Goal: Find specific fact: Find specific fact

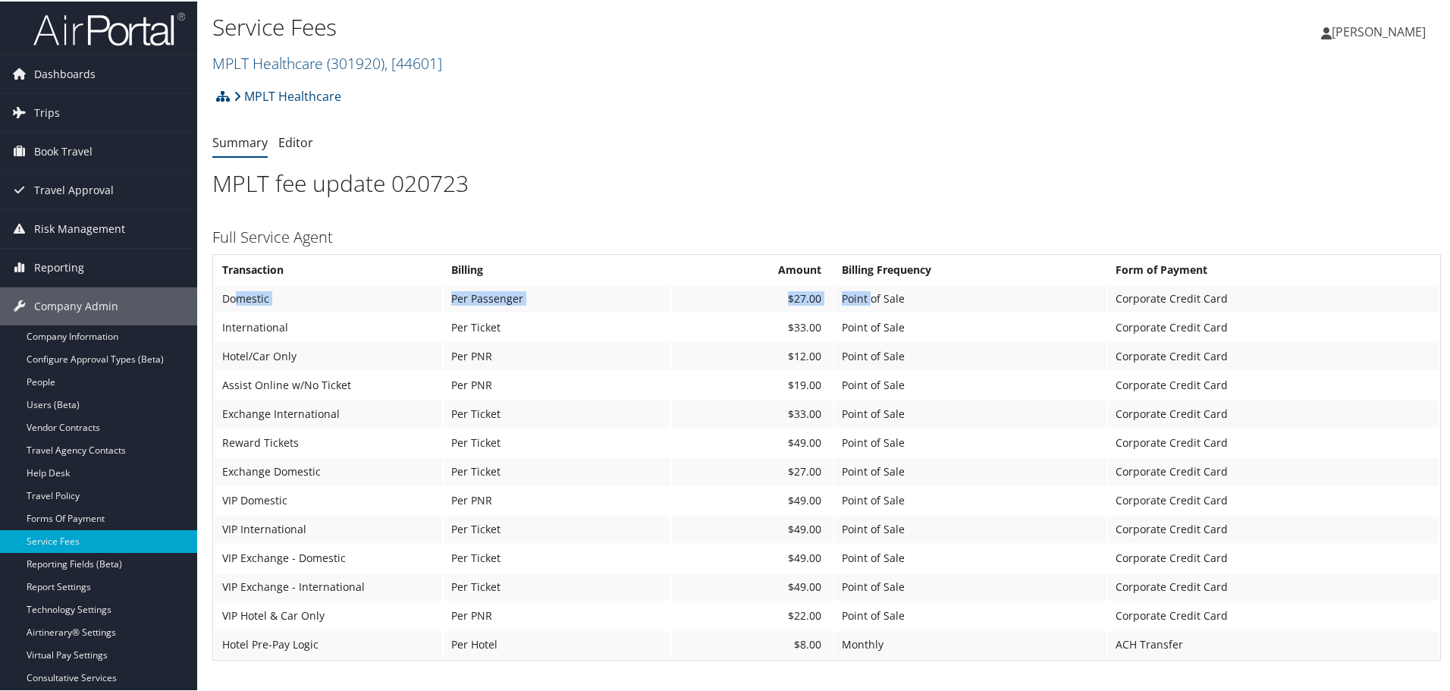
drag, startPoint x: 237, startPoint y: 299, endPoint x: 866, endPoint y: 293, distance: 628.6
click at [866, 293] on tr "Domestic Per Passenger $27.00 Point of Sale Corporate Credit Card" at bounding box center [827, 297] width 1224 height 27
click at [224, 298] on td "Domestic" at bounding box center [328, 297] width 227 height 27
drag, startPoint x: 221, startPoint y: 295, endPoint x: 913, endPoint y: 300, distance: 691.5
click at [913, 300] on tr "Domestic Per Passenger $27.00 Point of Sale Corporate Credit Card" at bounding box center [827, 297] width 1224 height 27
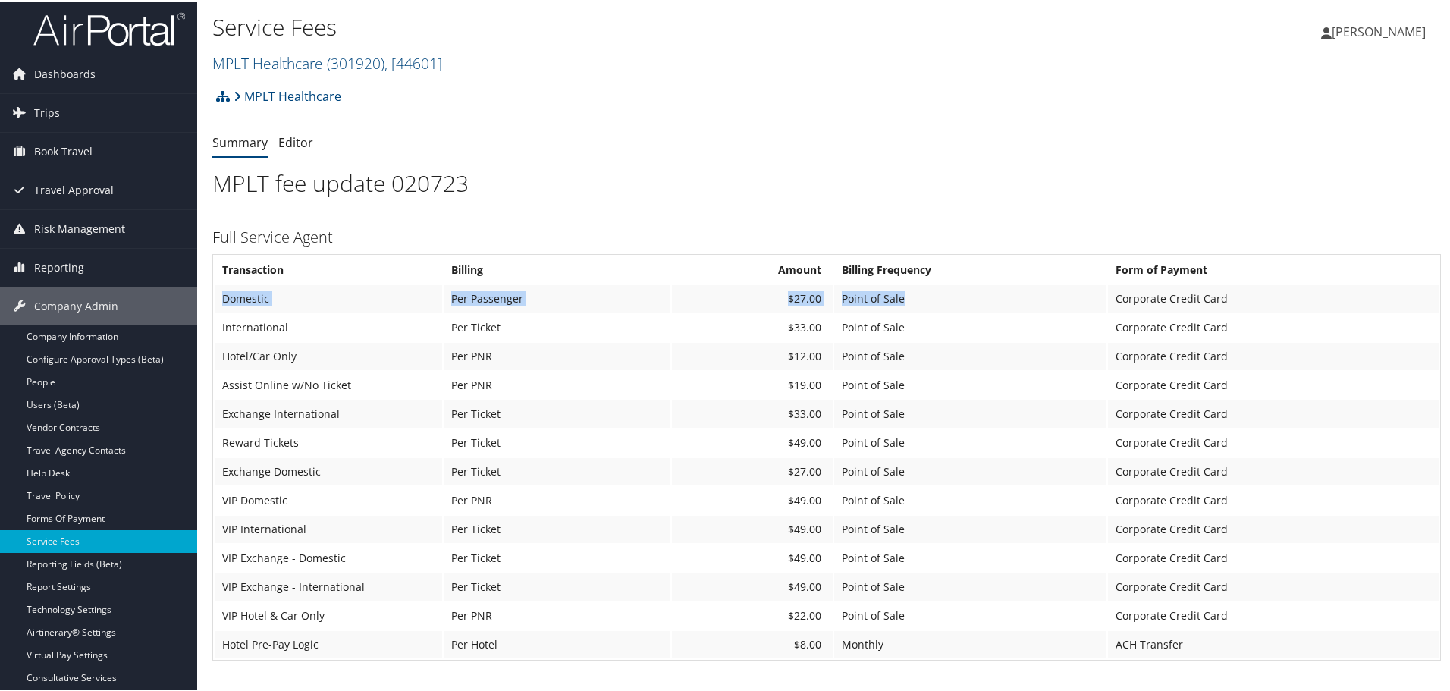
click at [763, 303] on td "$27.00" at bounding box center [752, 297] width 161 height 27
drag, startPoint x: 455, startPoint y: 294, endPoint x: 1256, endPoint y: 288, distance: 801.4
click at [1256, 288] on tr "Domestic Per Passenger $27.00 Point of Sale Corporate Credit Card" at bounding box center [827, 297] width 1224 height 27
click at [241, 293] on td "Domestic" at bounding box center [328, 297] width 227 height 27
drag, startPoint x: 224, startPoint y: 293, endPoint x: 1235, endPoint y: 299, distance: 1010.7
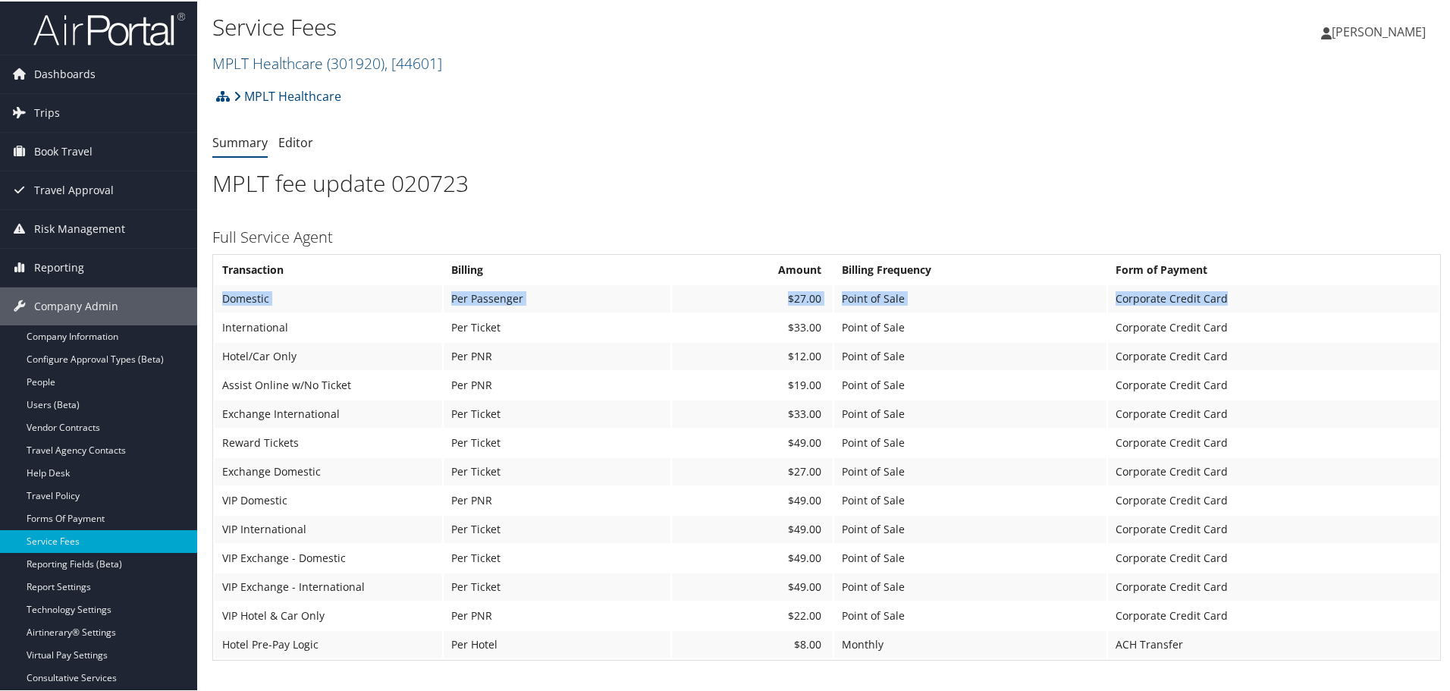
click at [1235, 299] on tr "Domestic Per Passenger $27.00 Point of Sale Corporate Credit Card" at bounding box center [827, 297] width 1224 height 27
